Goal: Task Accomplishment & Management: Manage account settings

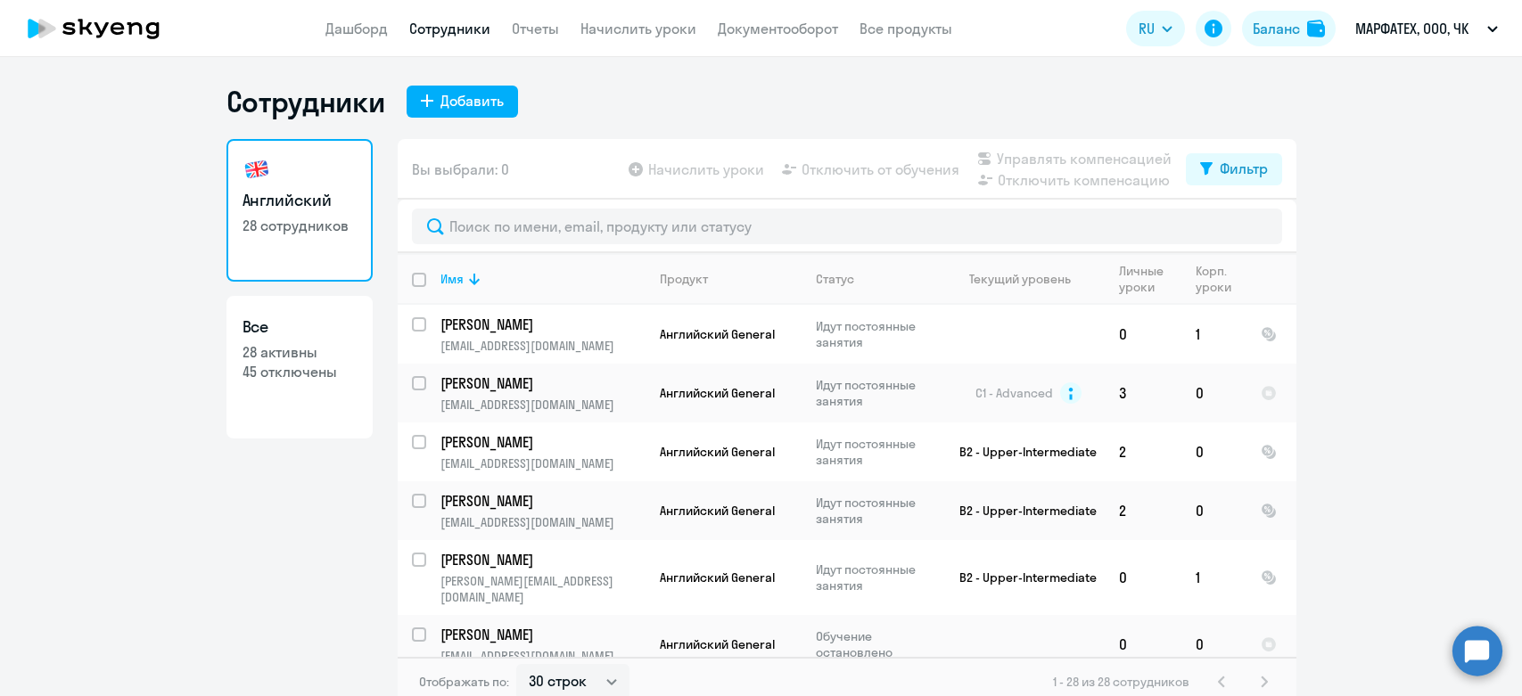
select select "30"
click at [416, 382] on input "select row 3979336" at bounding box center [430, 394] width 36 height 36
checkbox input "true"
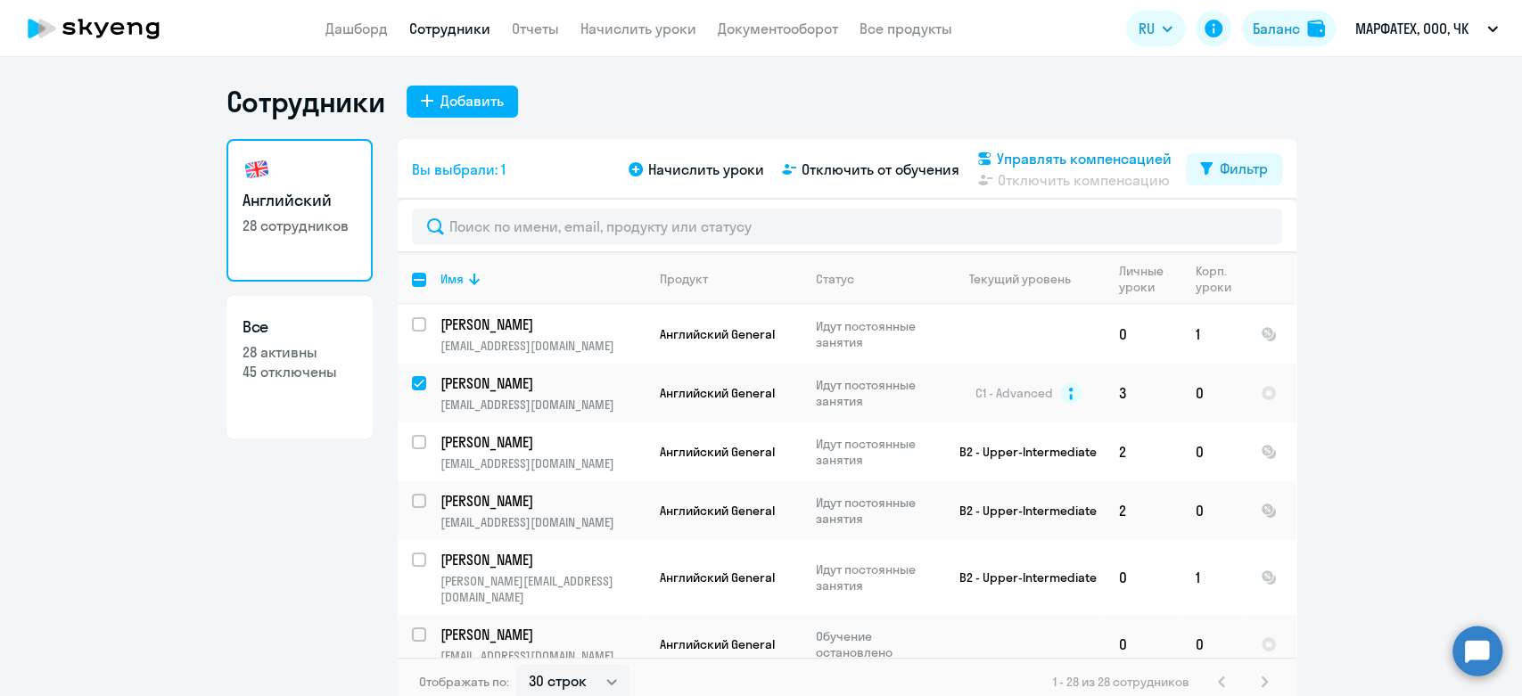
click at [1130, 165] on span "Управлять компенсацией" at bounding box center [1084, 158] width 175 height 21
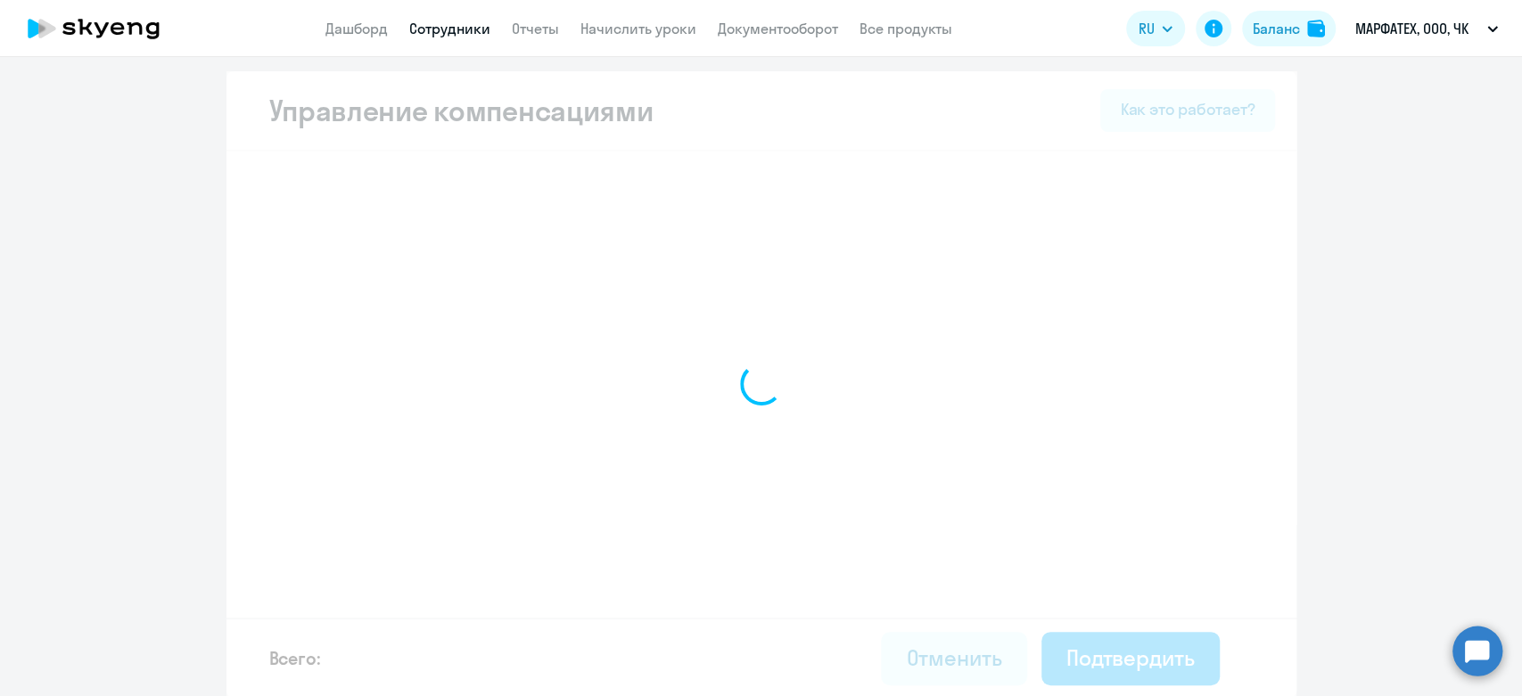
select select "MONTHLY"
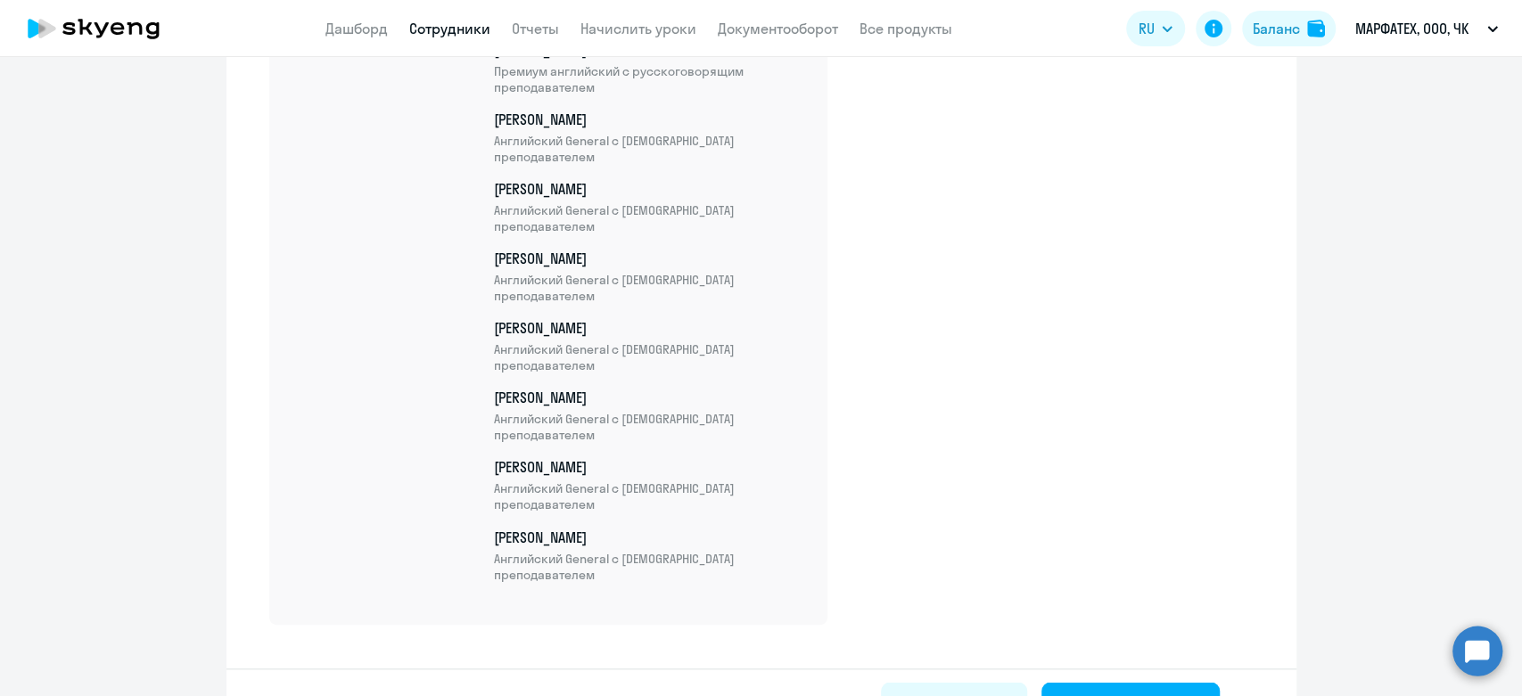
scroll to position [1852, 0]
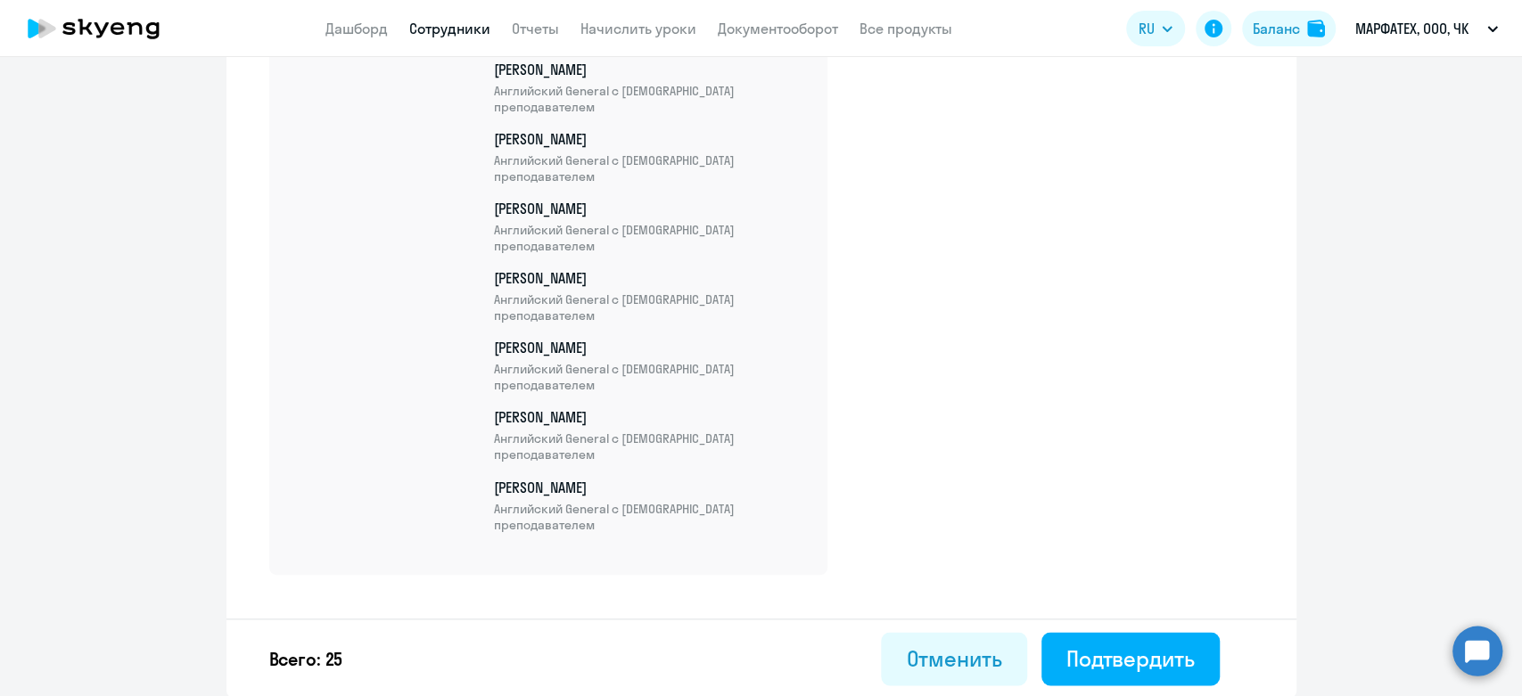
click at [1091, 622] on div "Всего: 25 Отменить Подтвердить" at bounding box center [761, 658] width 1070 height 80
click at [1098, 648] on div "Подтвердить" at bounding box center [1130, 658] width 128 height 29
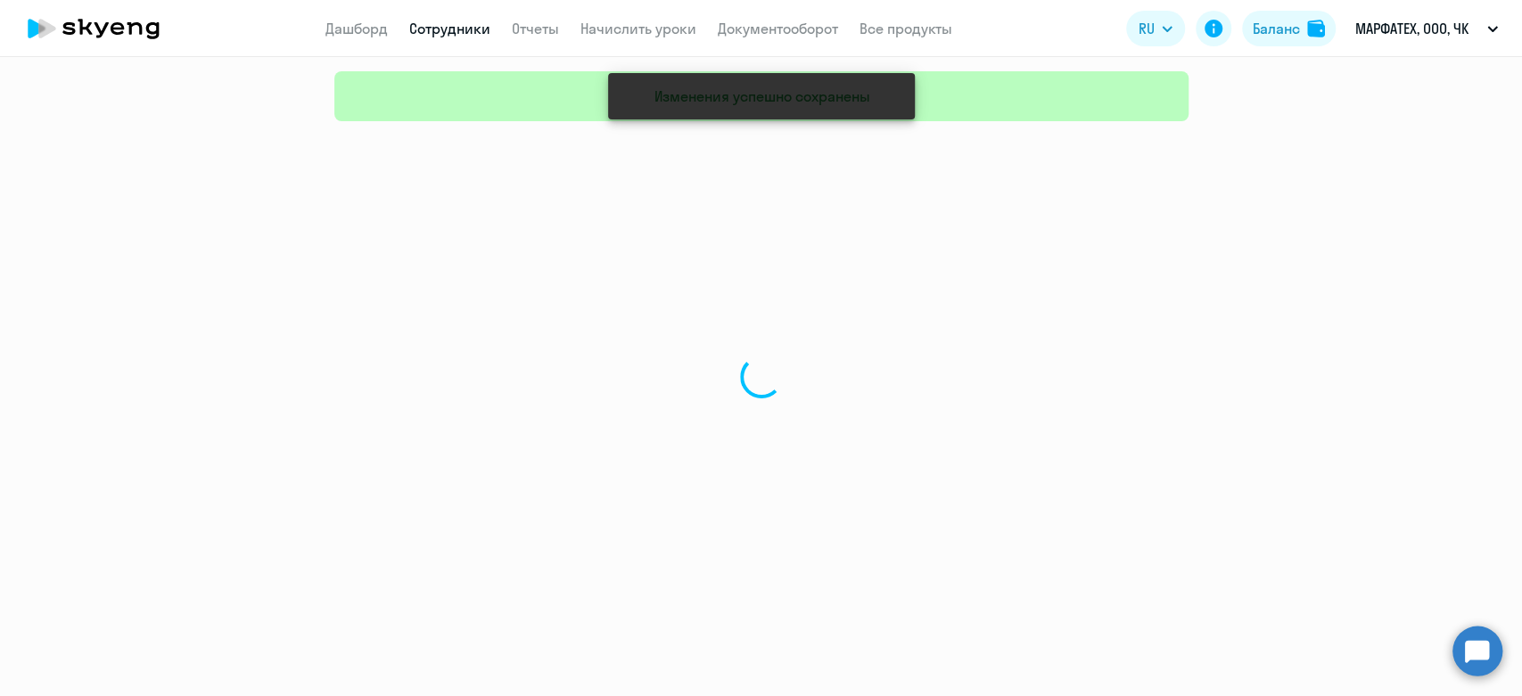
select select "30"
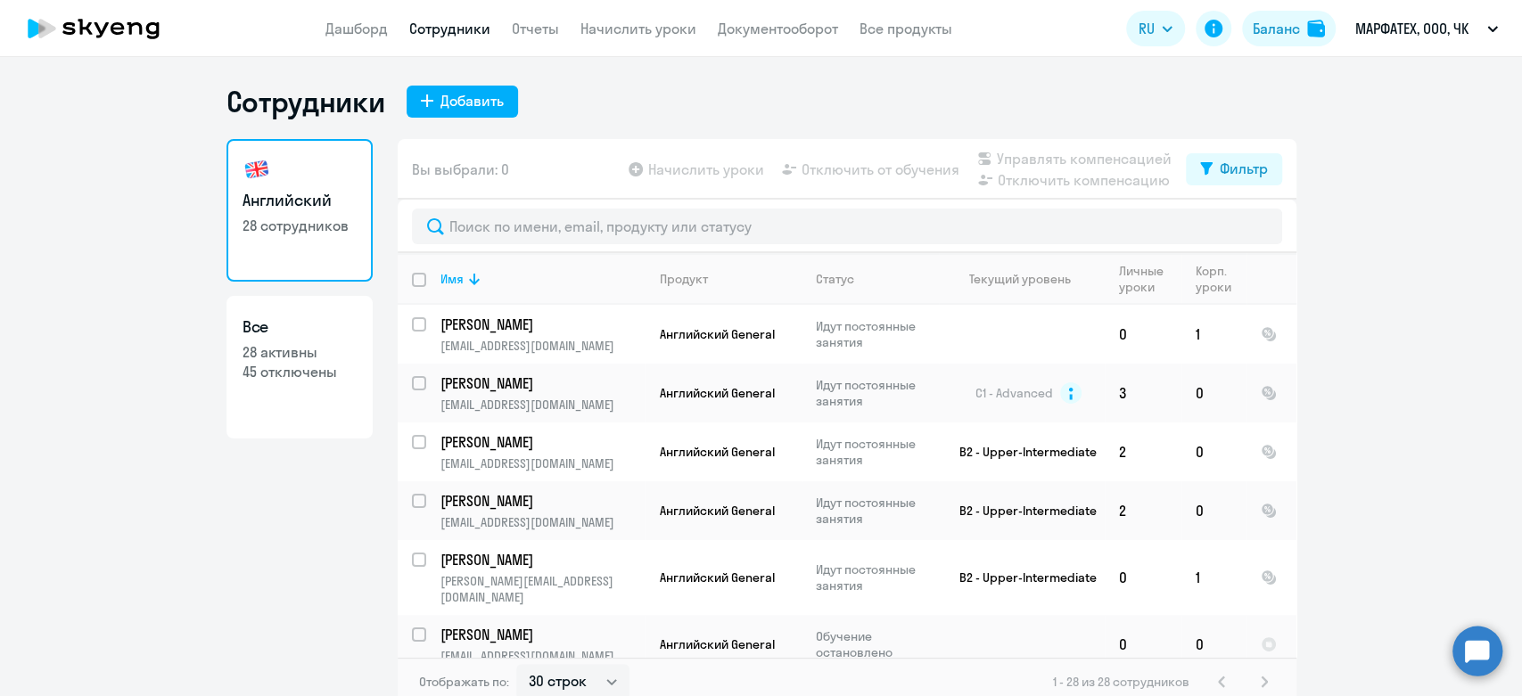
click at [415, 283] on input "deselect all" at bounding box center [430, 291] width 36 height 36
checkbox input "true"
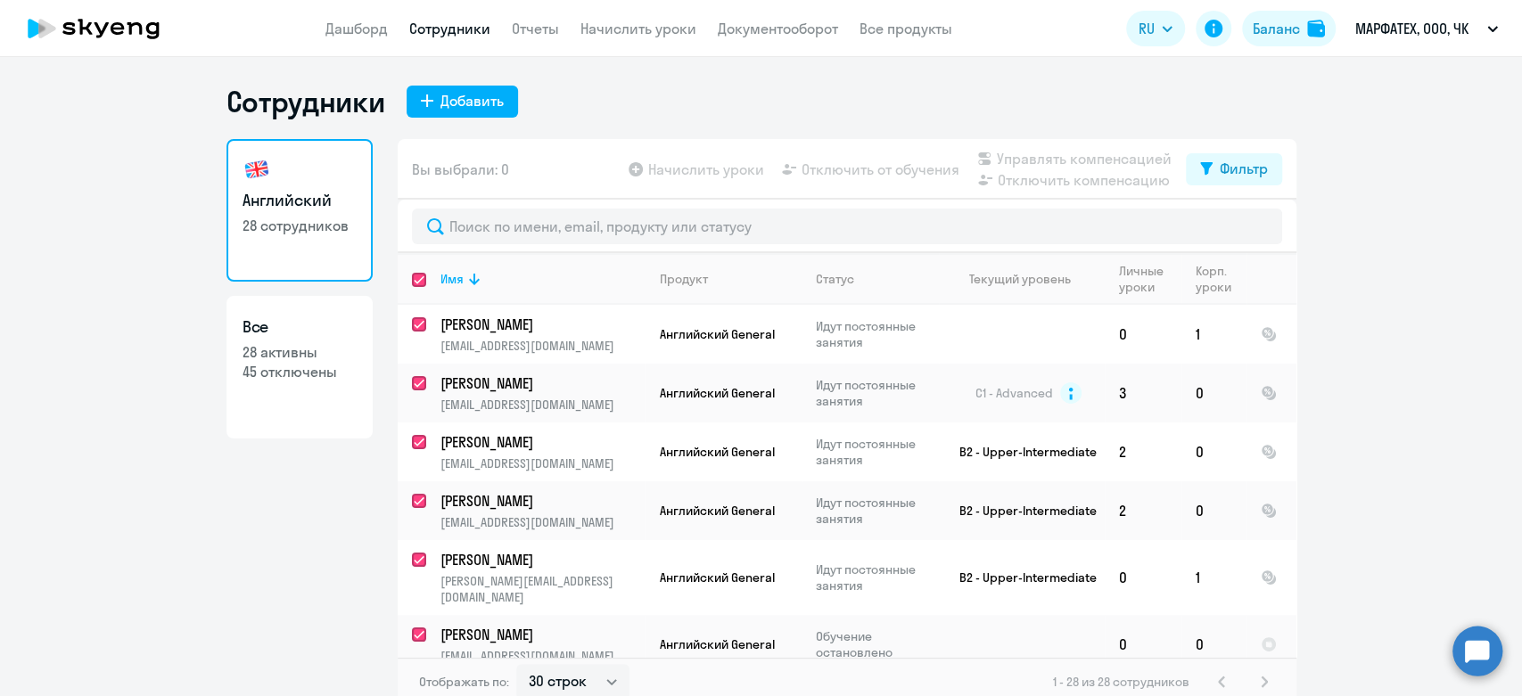
checkbox input "true"
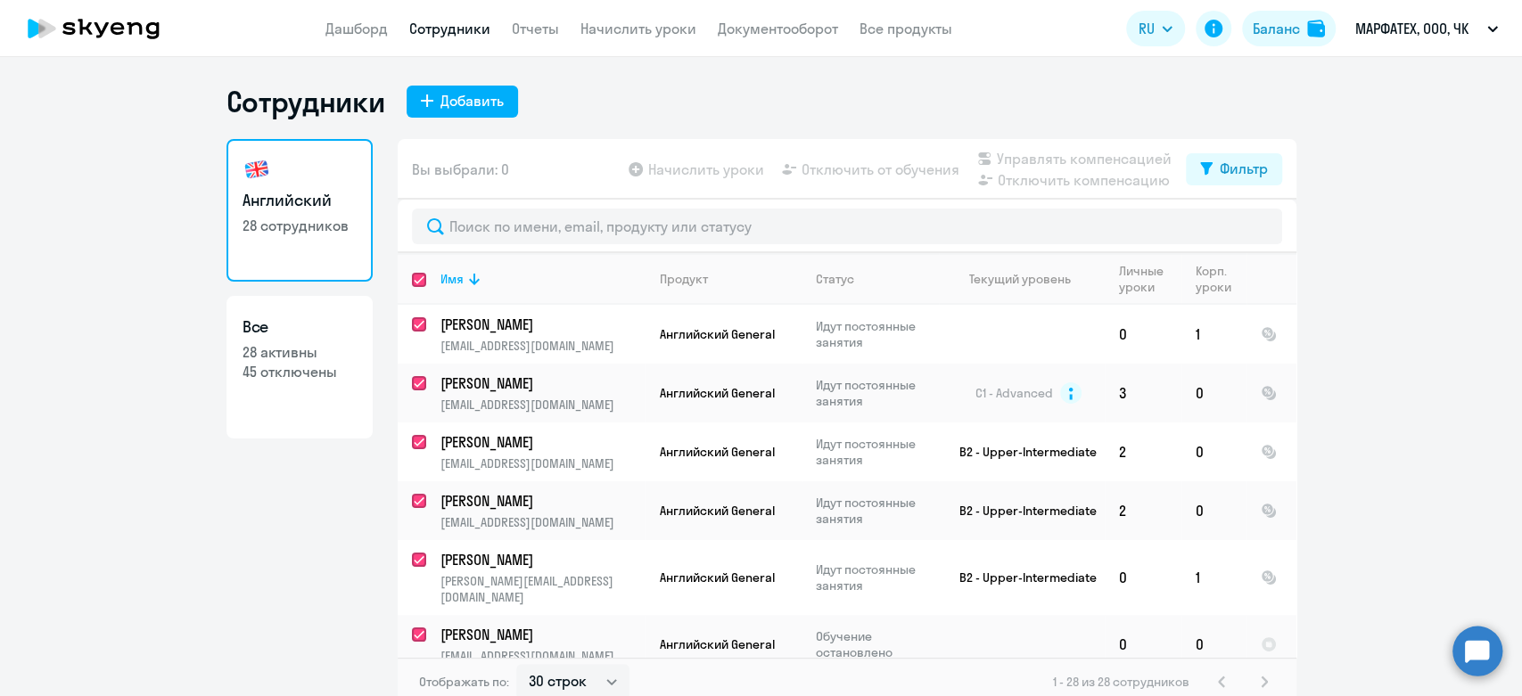
checkbox input "true"
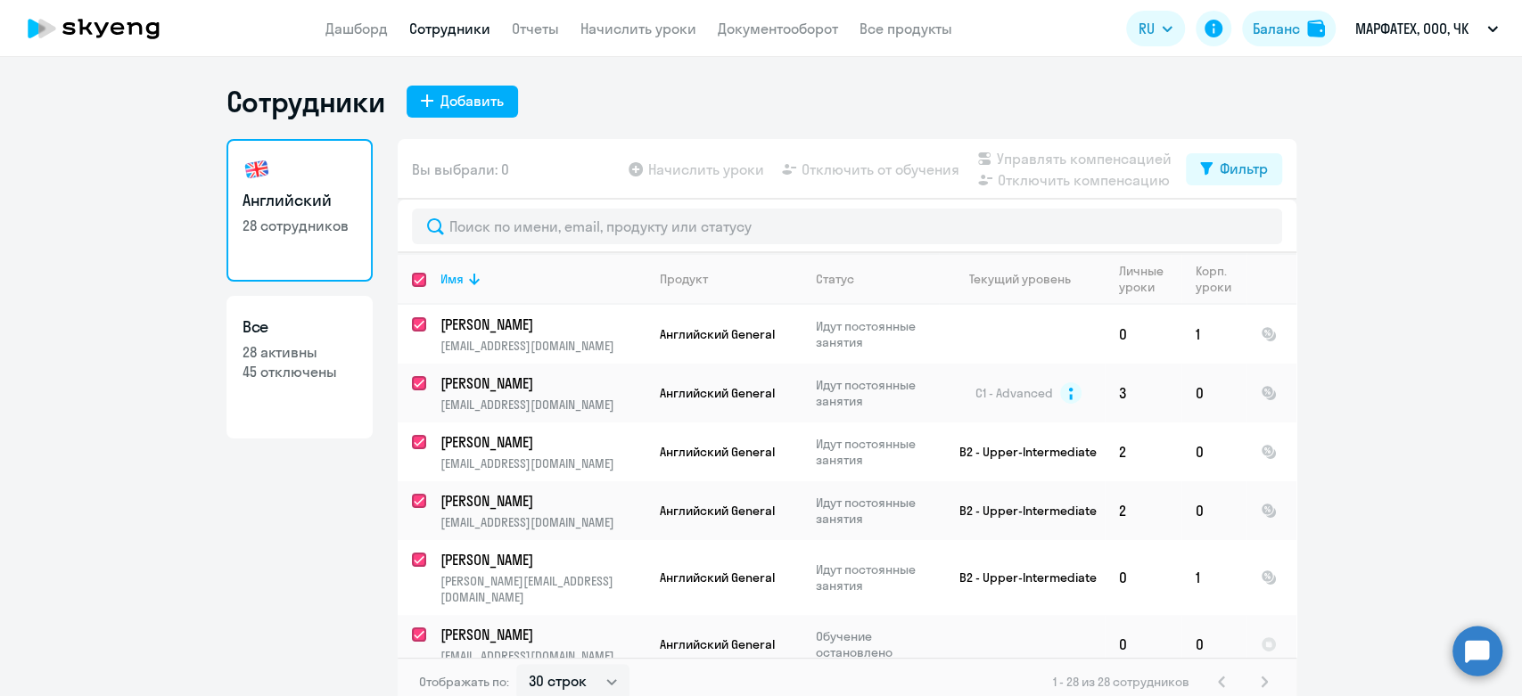
checkbox input "true"
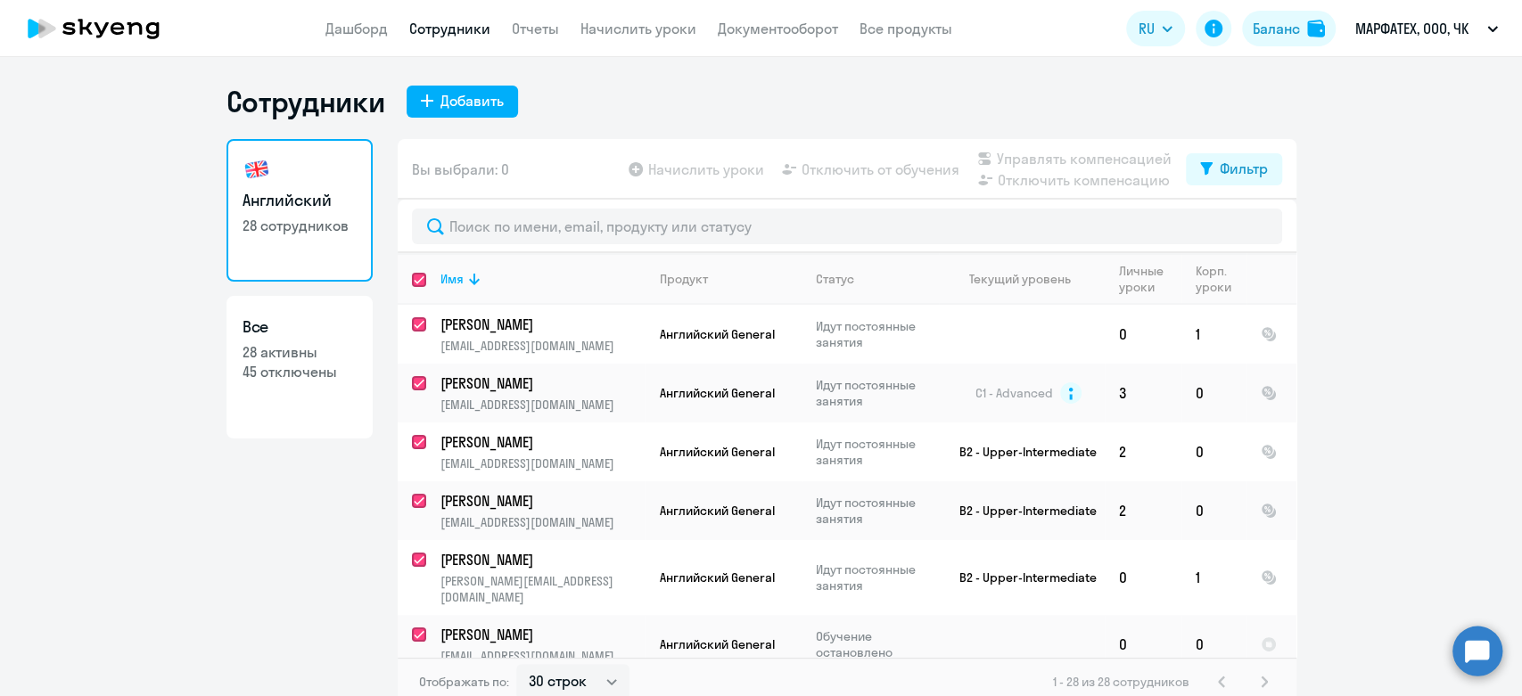
checkbox input "true"
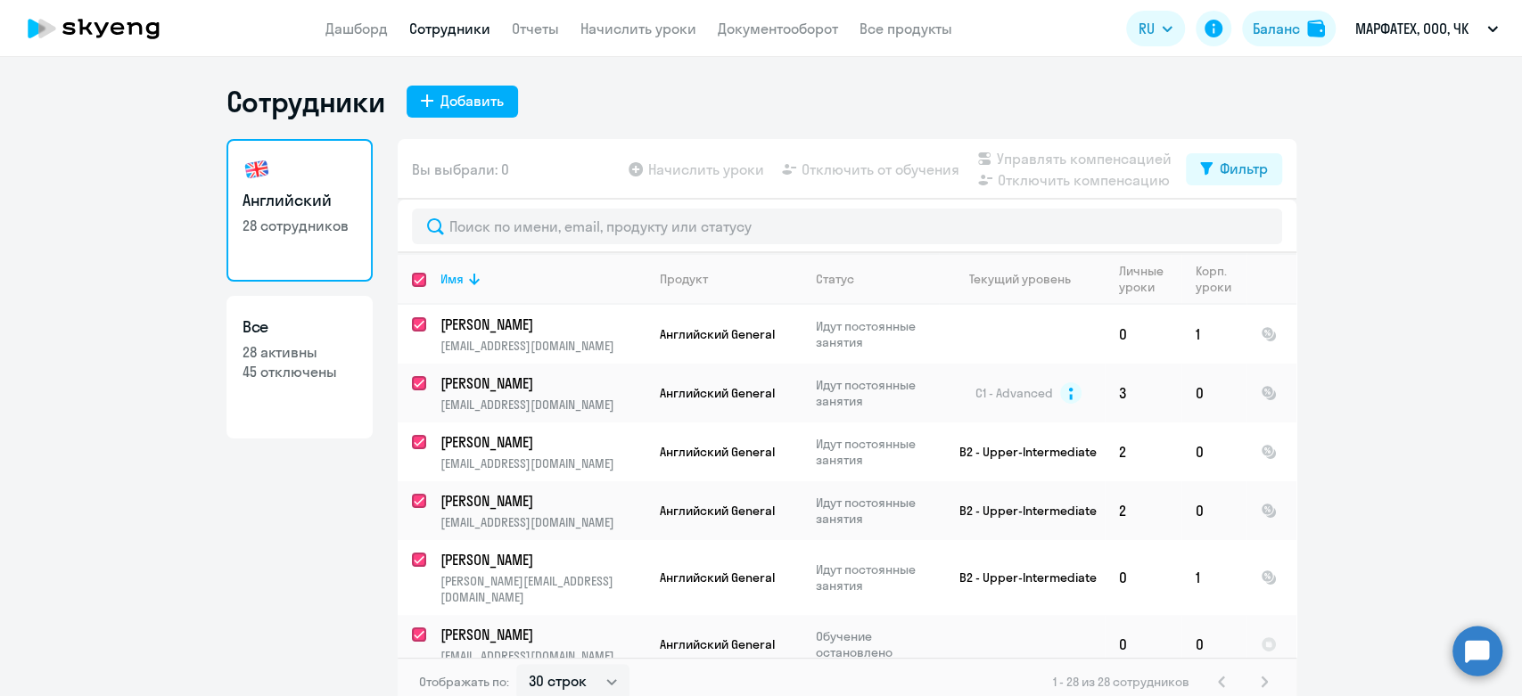
checkbox input "true"
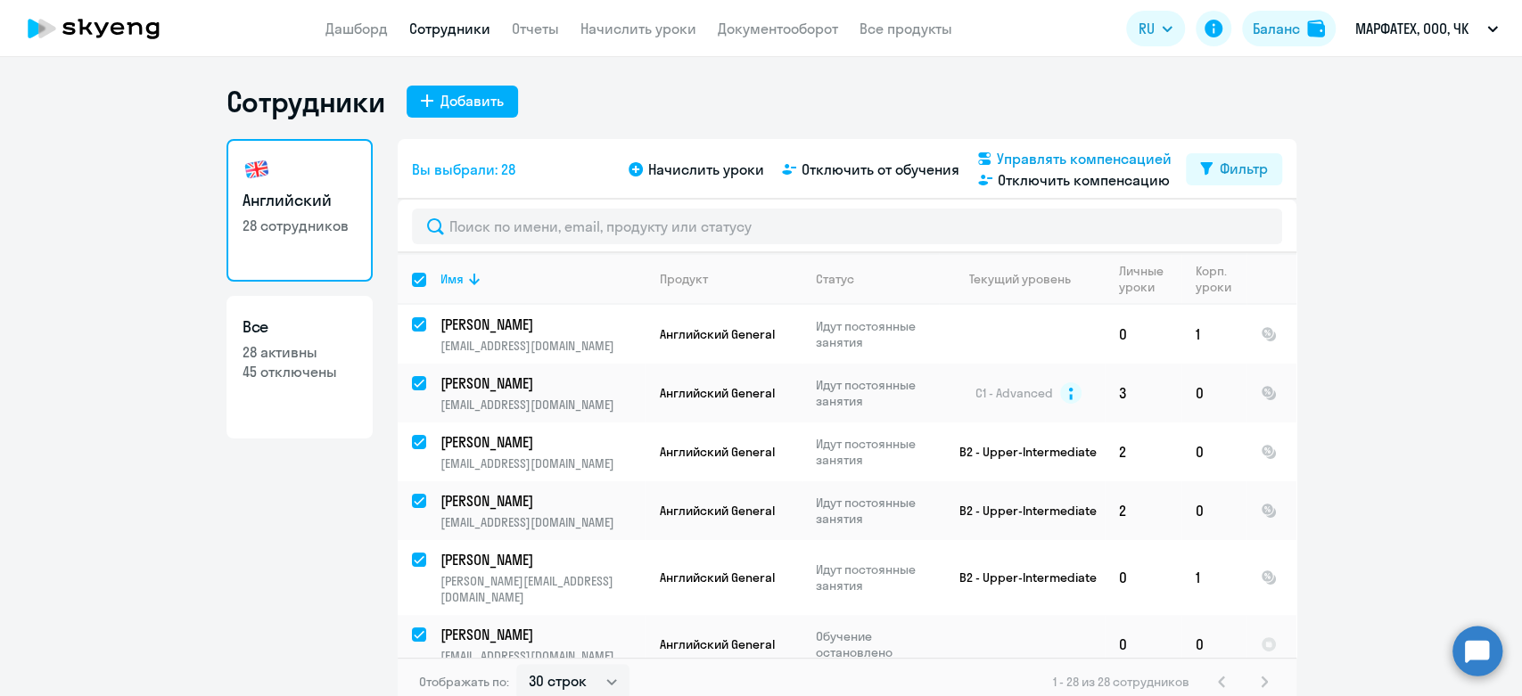
click at [1071, 157] on span "Управлять компенсацией" at bounding box center [1084, 158] width 175 height 21
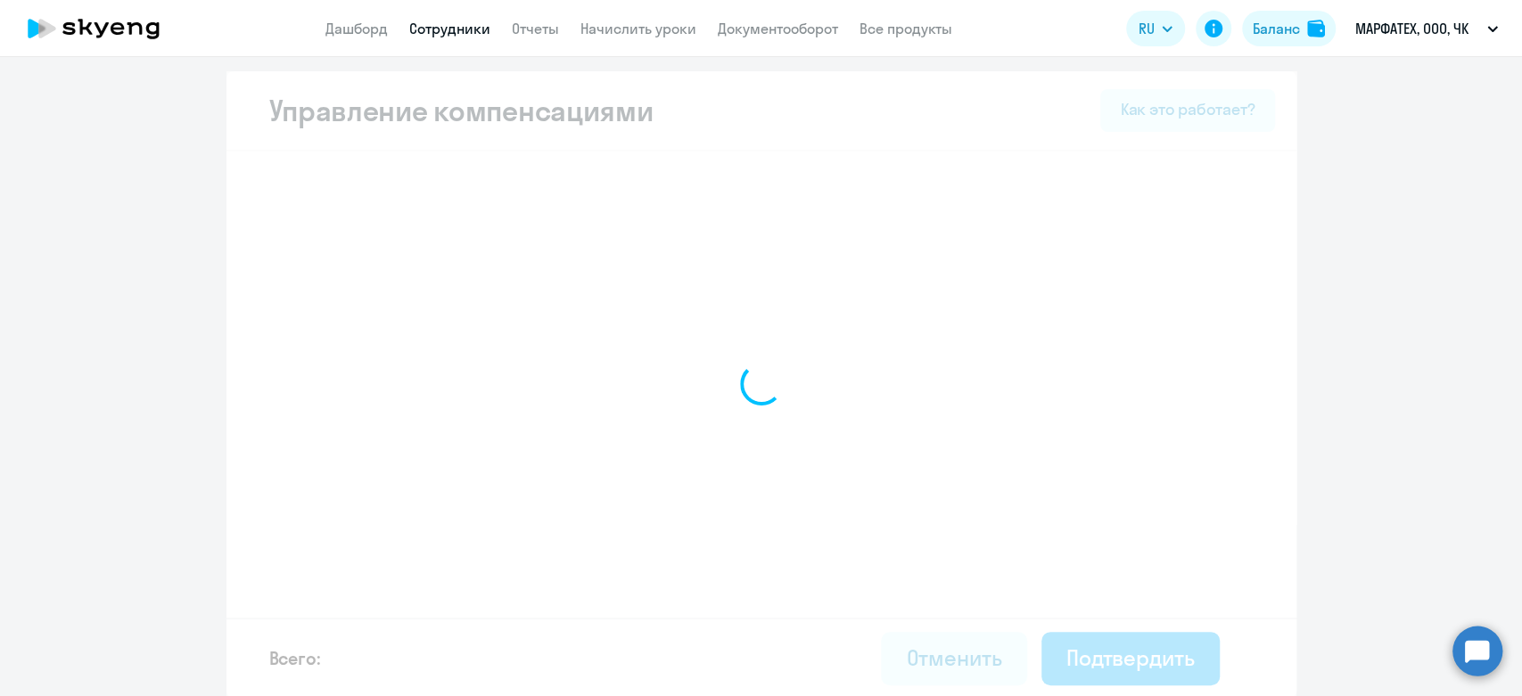
select select "MONTHLY"
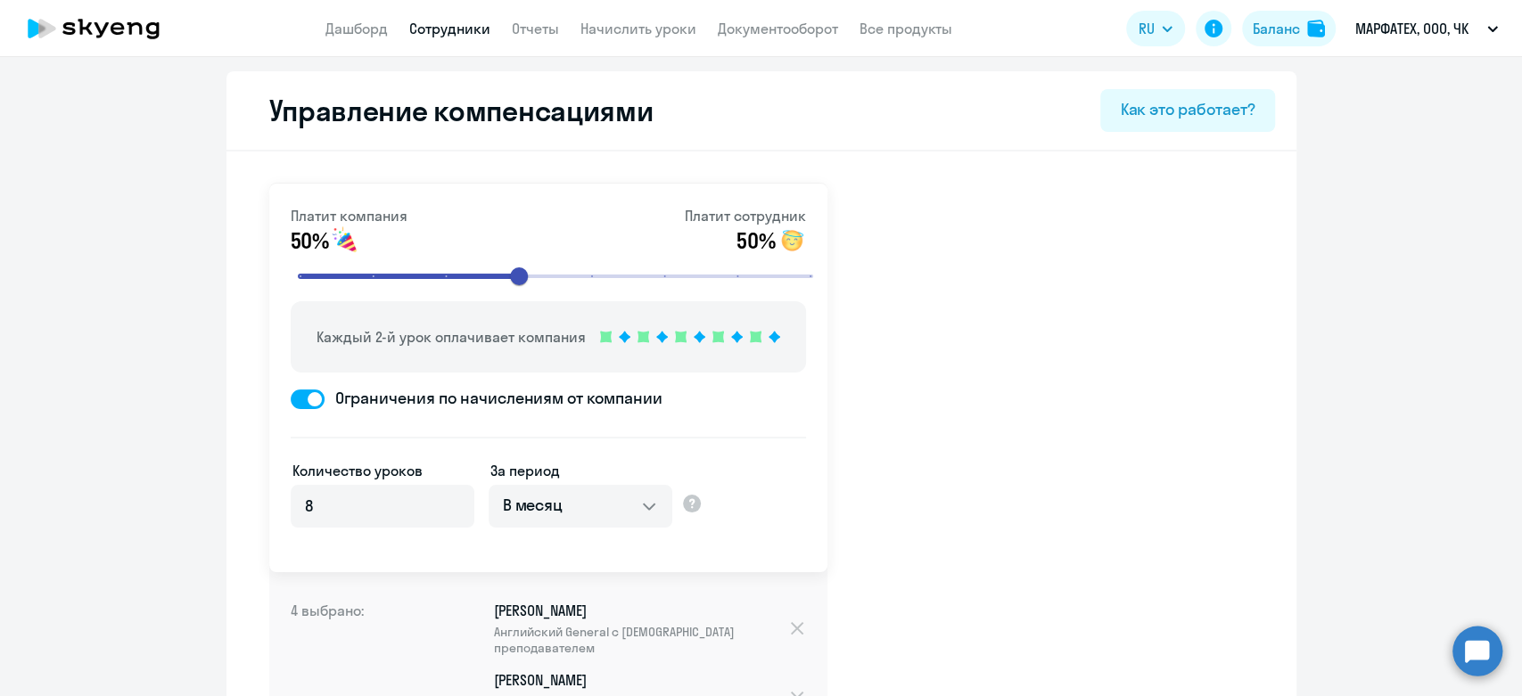
click at [434, 32] on link "Сотрудники" at bounding box center [449, 29] width 81 height 18
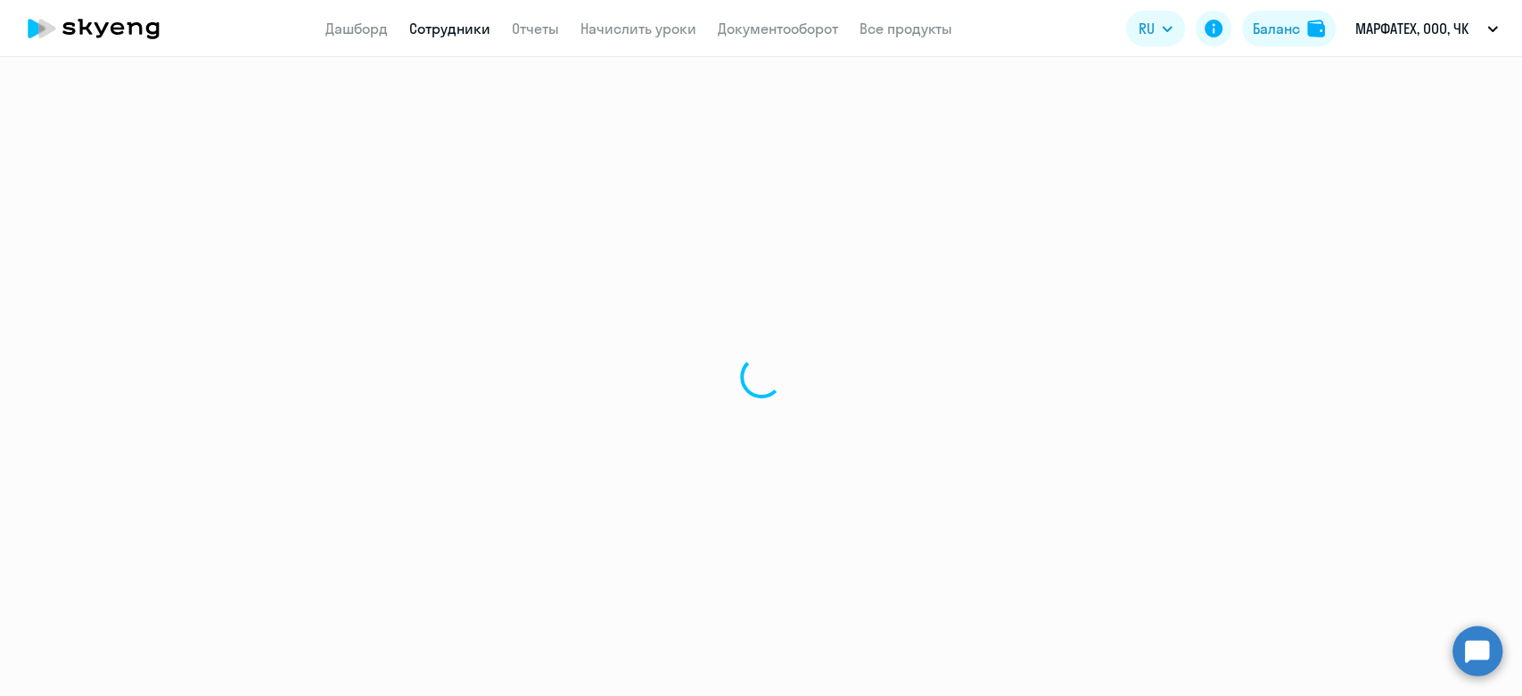
select select "30"
